Goal: Information Seeking & Learning: Learn about a topic

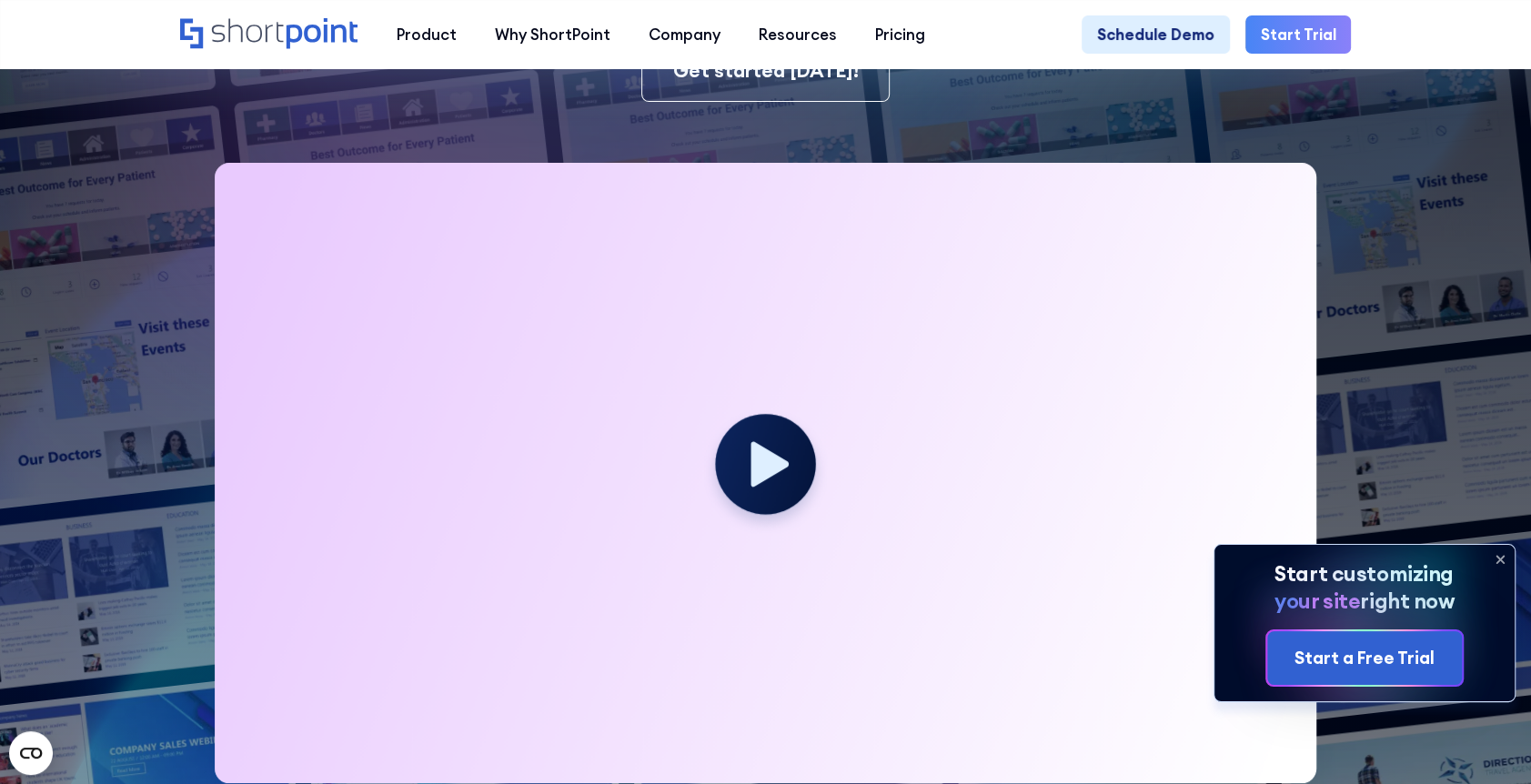
scroll to position [546, 0]
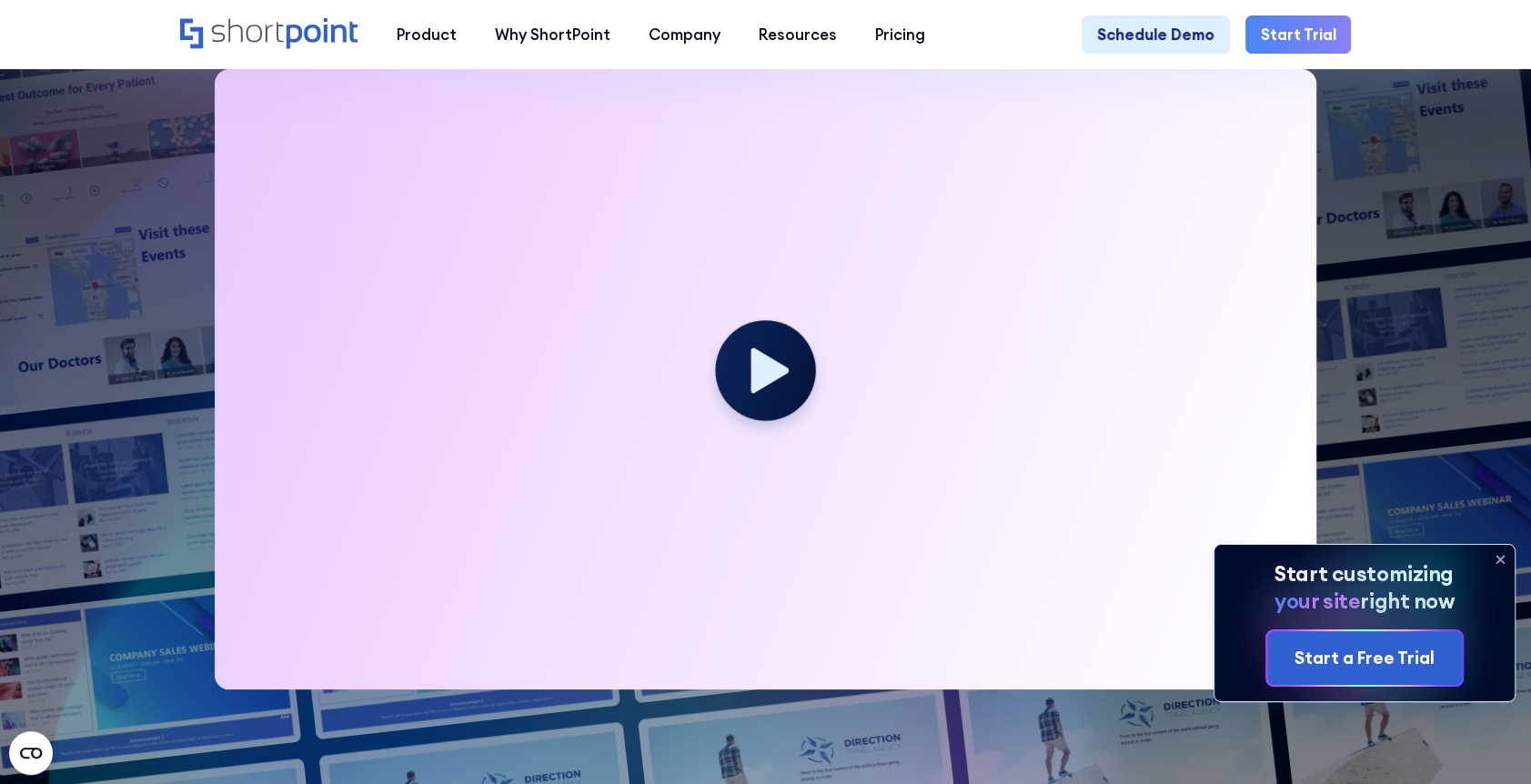
click at [1502, 556] on icon at bounding box center [1500, 559] width 29 height 29
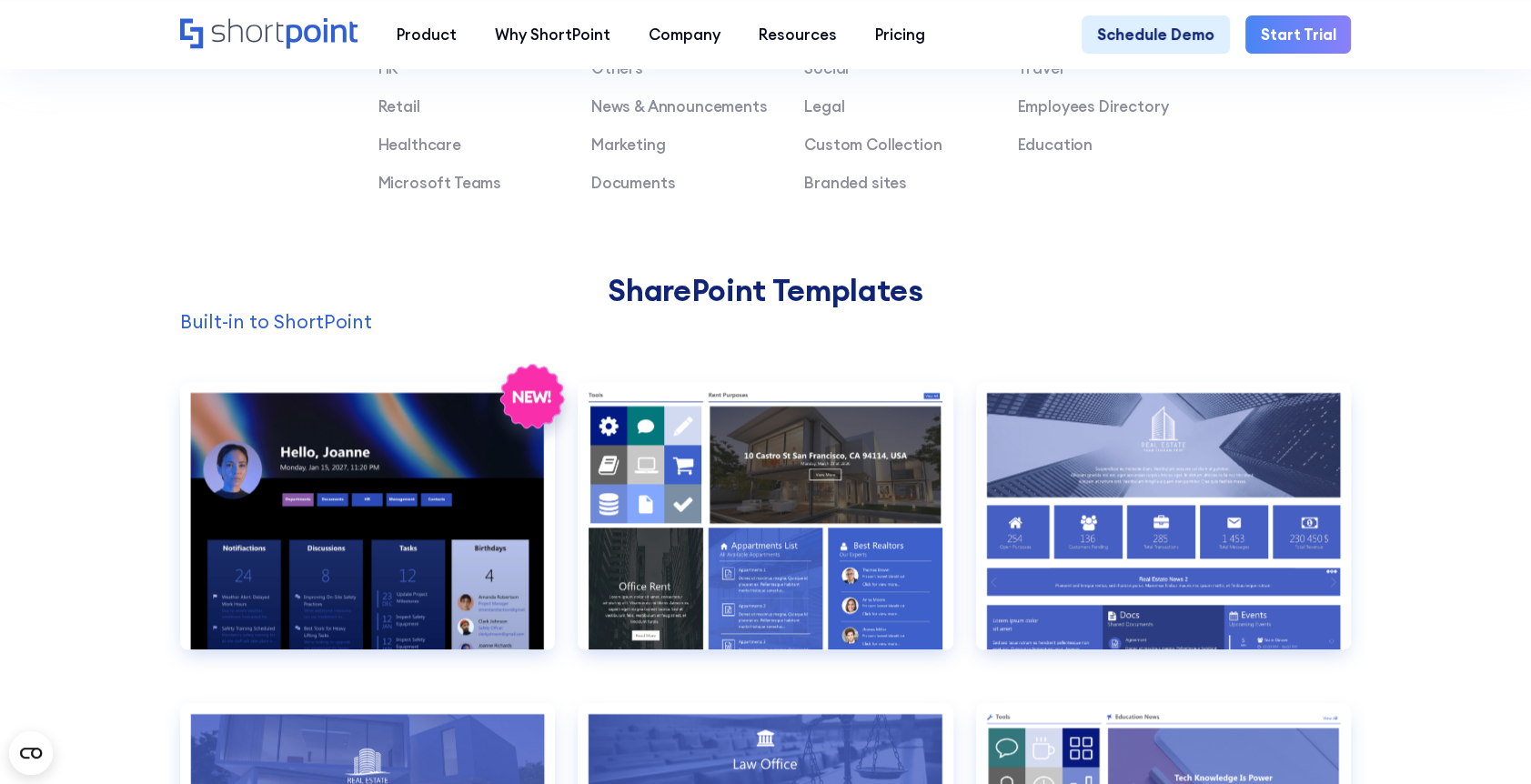
scroll to position [1000, 0]
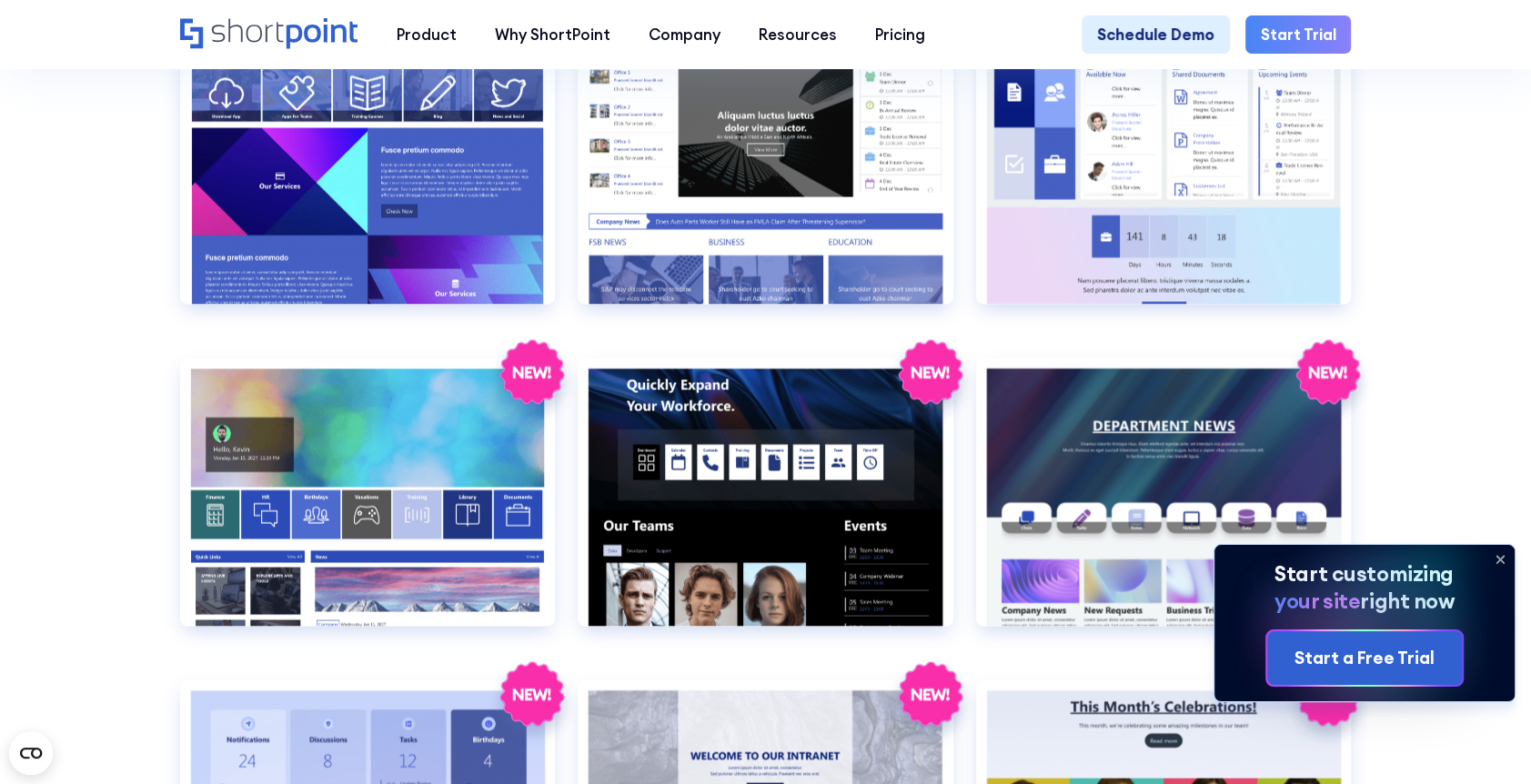
scroll to position [3182, 0]
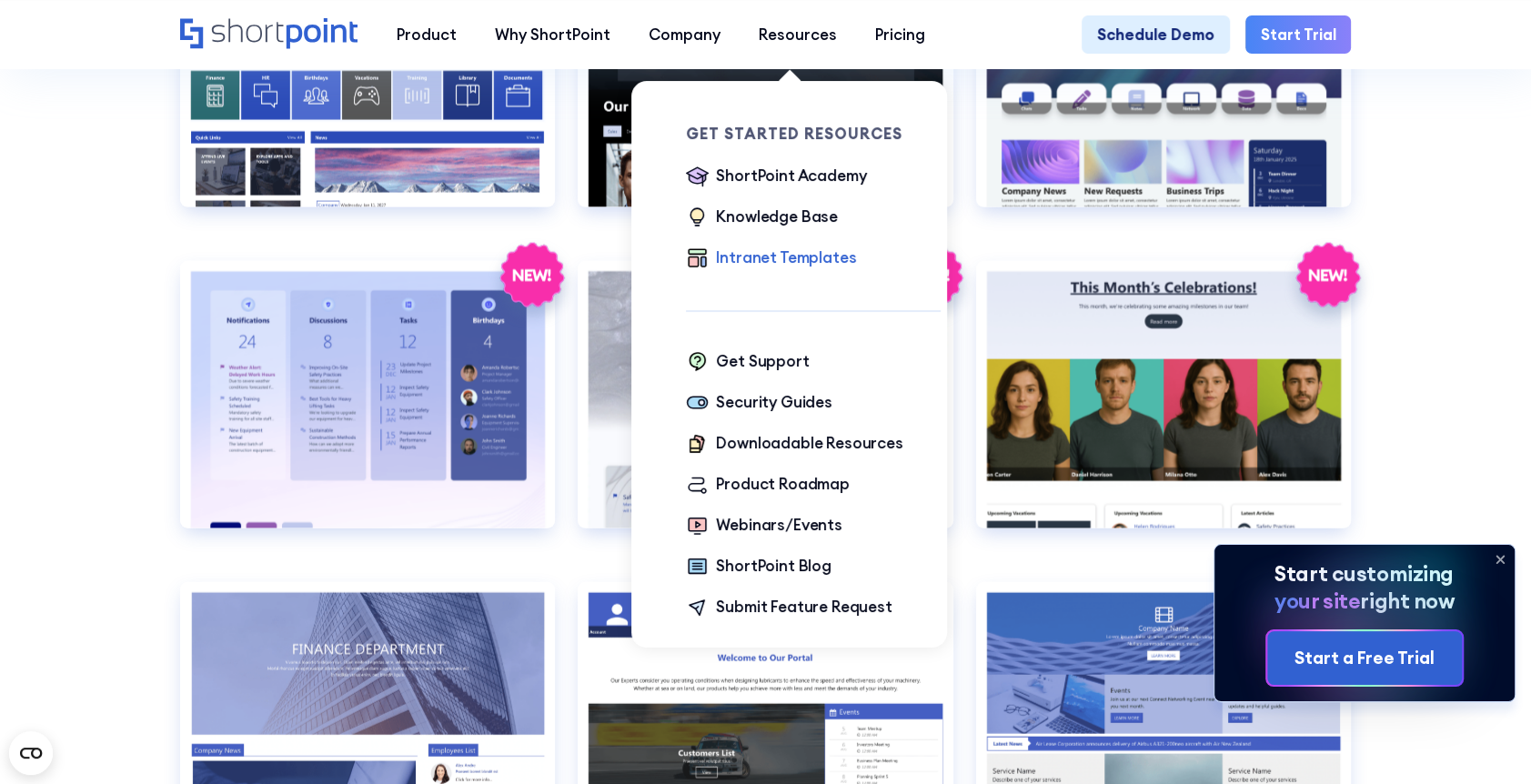
click at [760, 260] on div "Intranet Templates" at bounding box center [785, 257] width 140 height 23
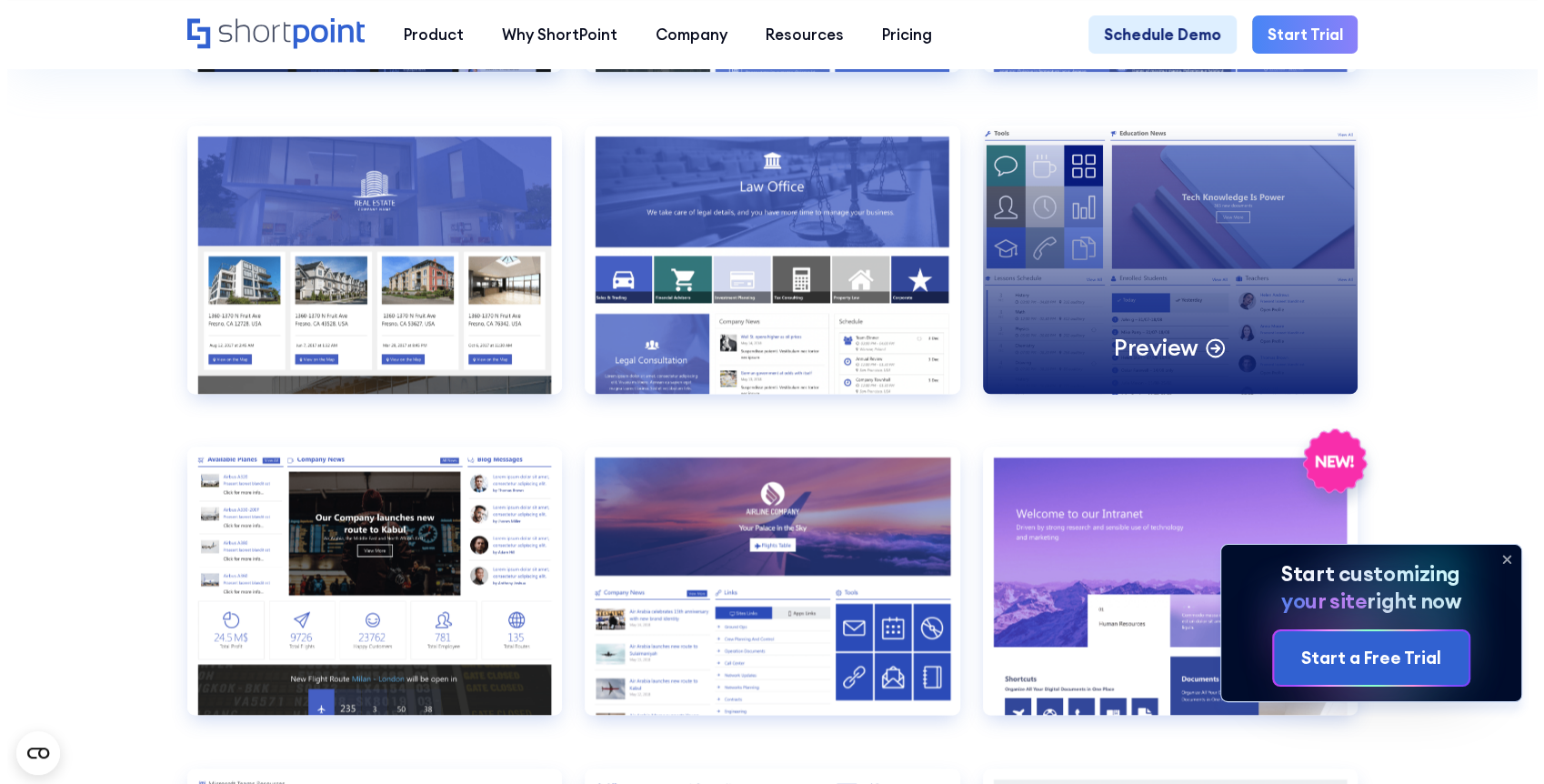
scroll to position [2091, 0]
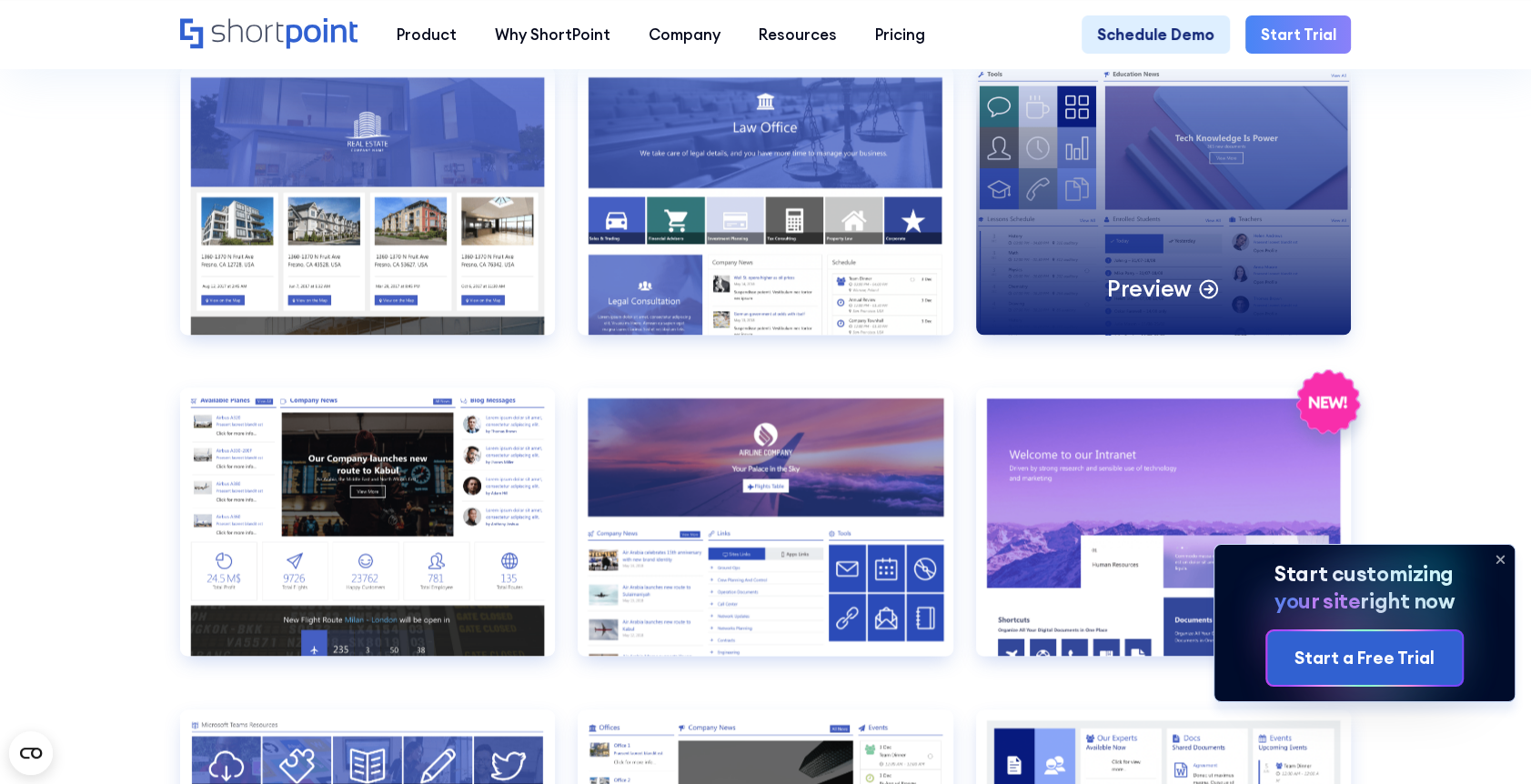
click at [1189, 227] on div "Preview" at bounding box center [1163, 201] width 374 height 268
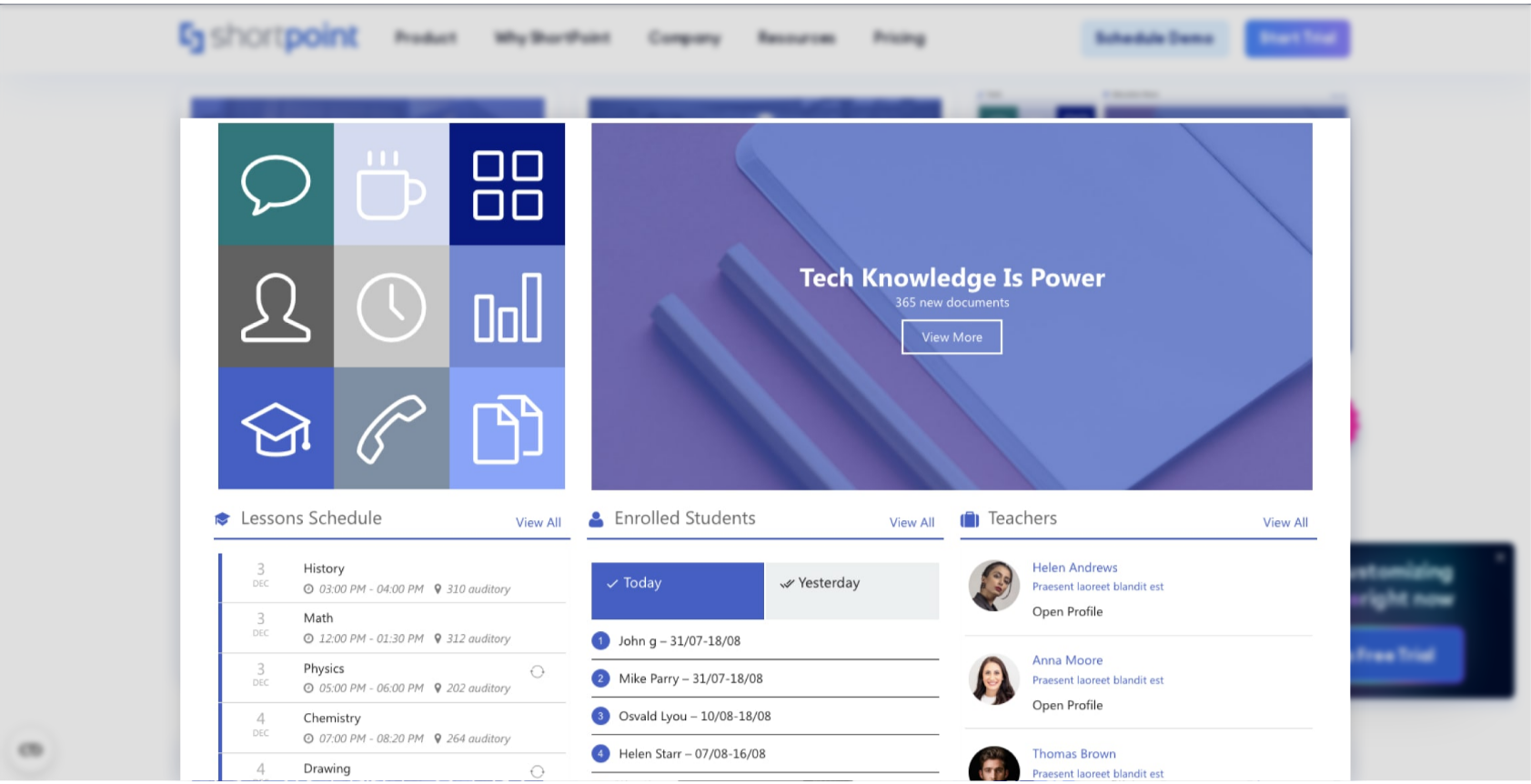
scroll to position [0, 0]
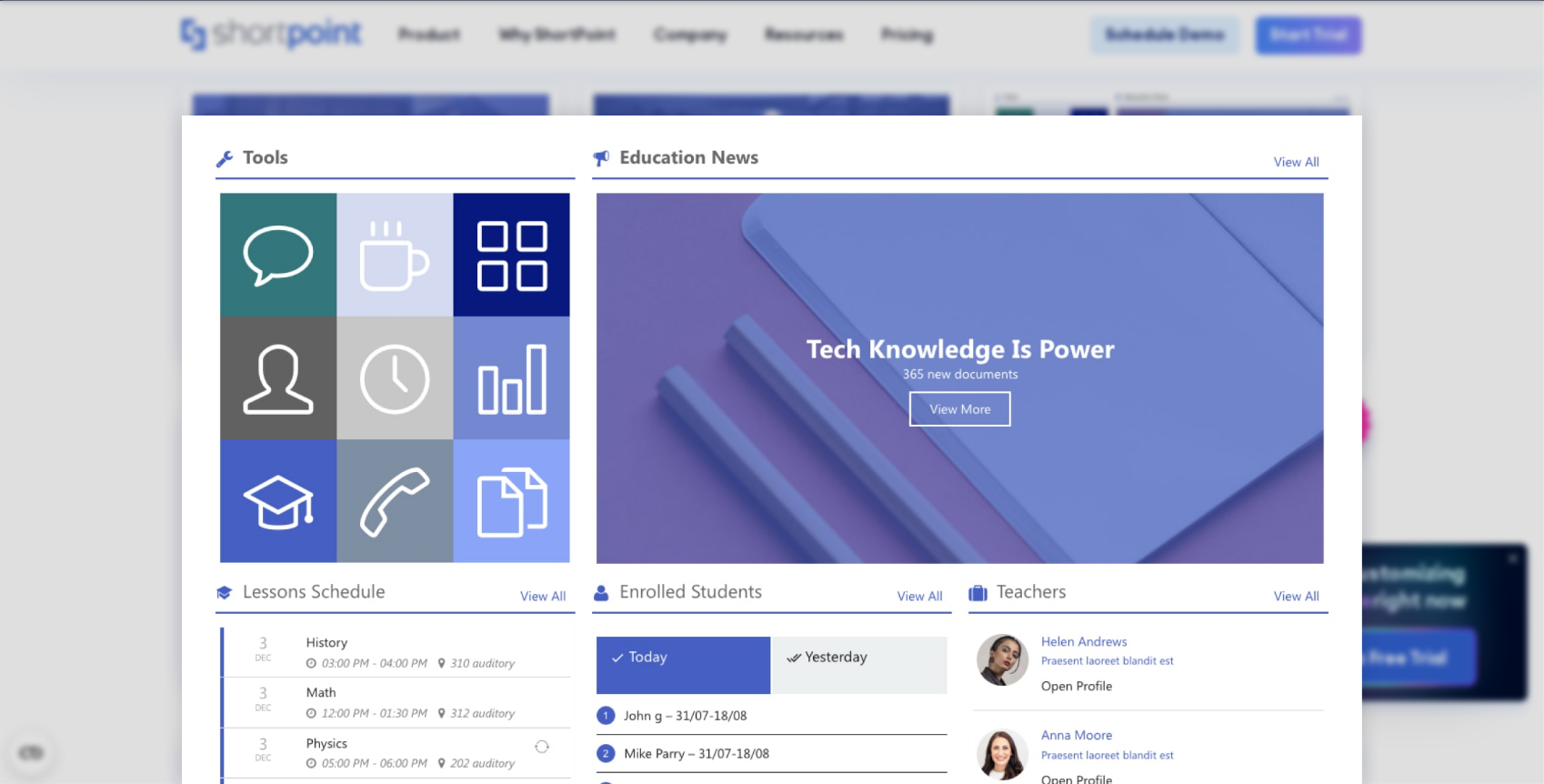
click at [1419, 146] on div at bounding box center [772, 392] width 1544 height 784
